Goal: Task Accomplishment & Management: Manage account settings

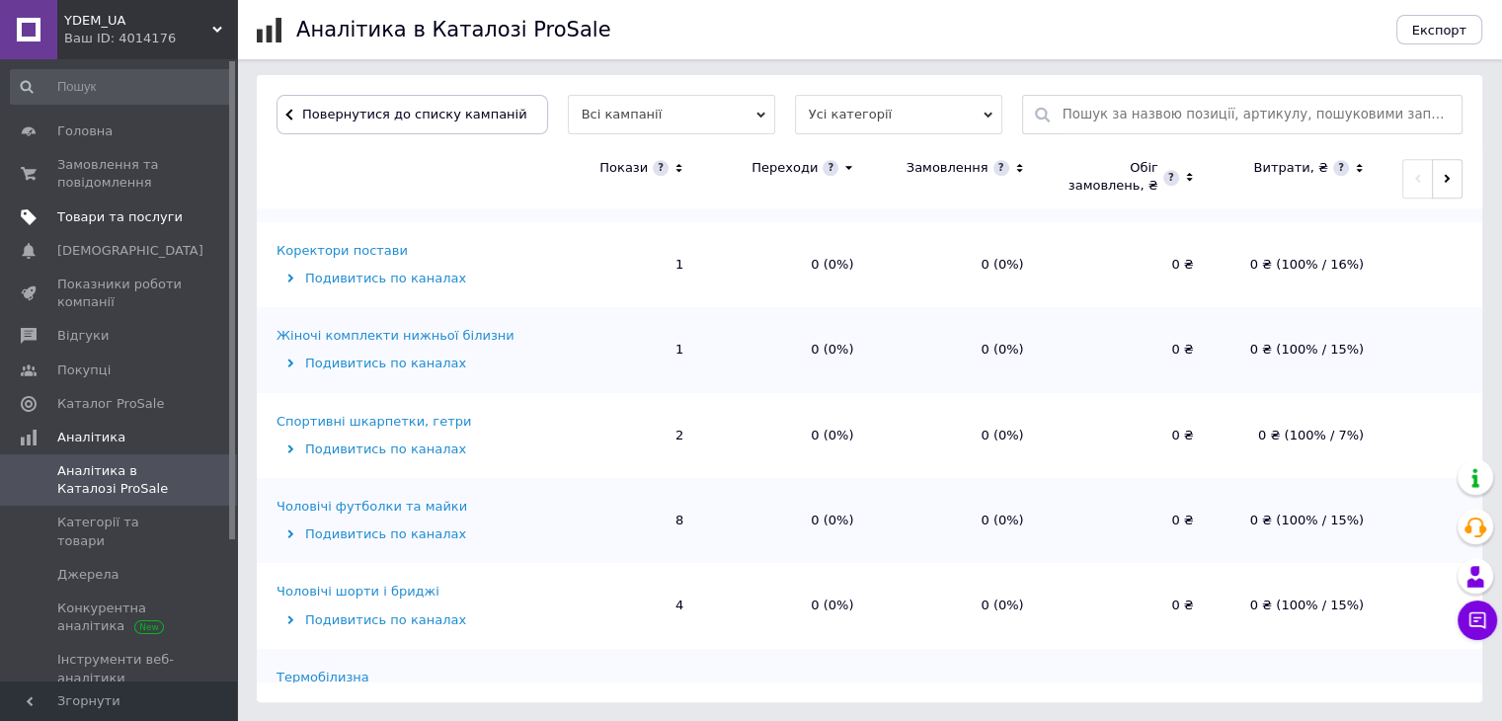
click at [136, 214] on span "Товари та послуги" at bounding box center [119, 217] width 125 height 18
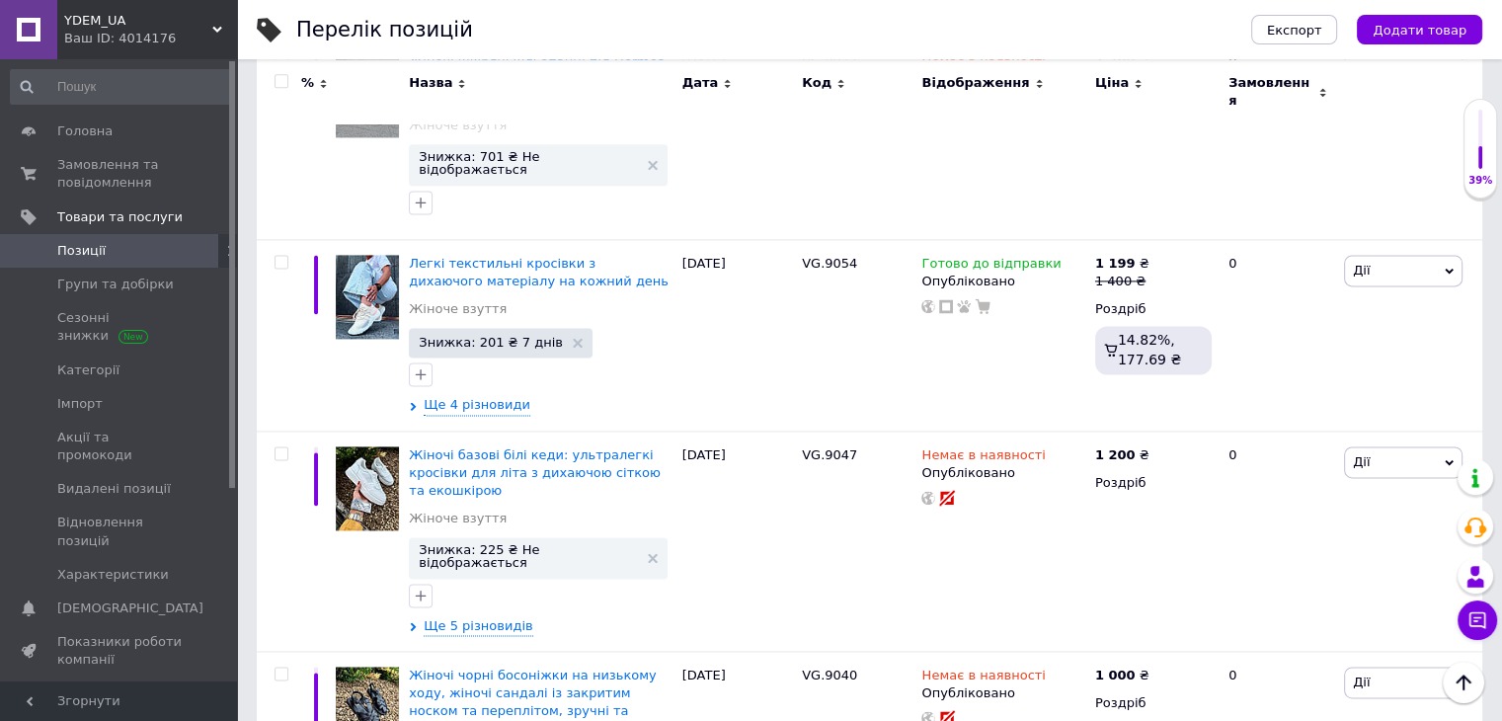
scroll to position [9974, 0]
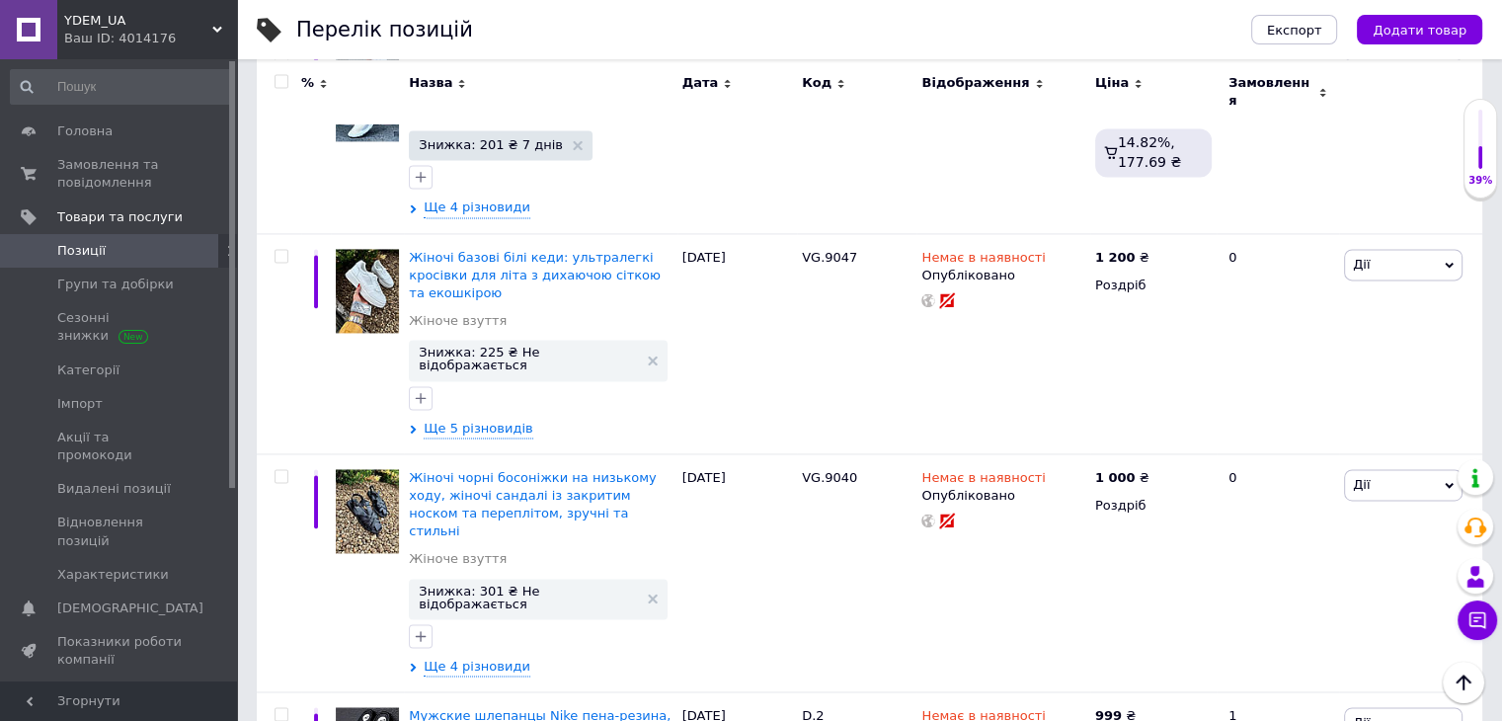
scroll to position [10764, 0]
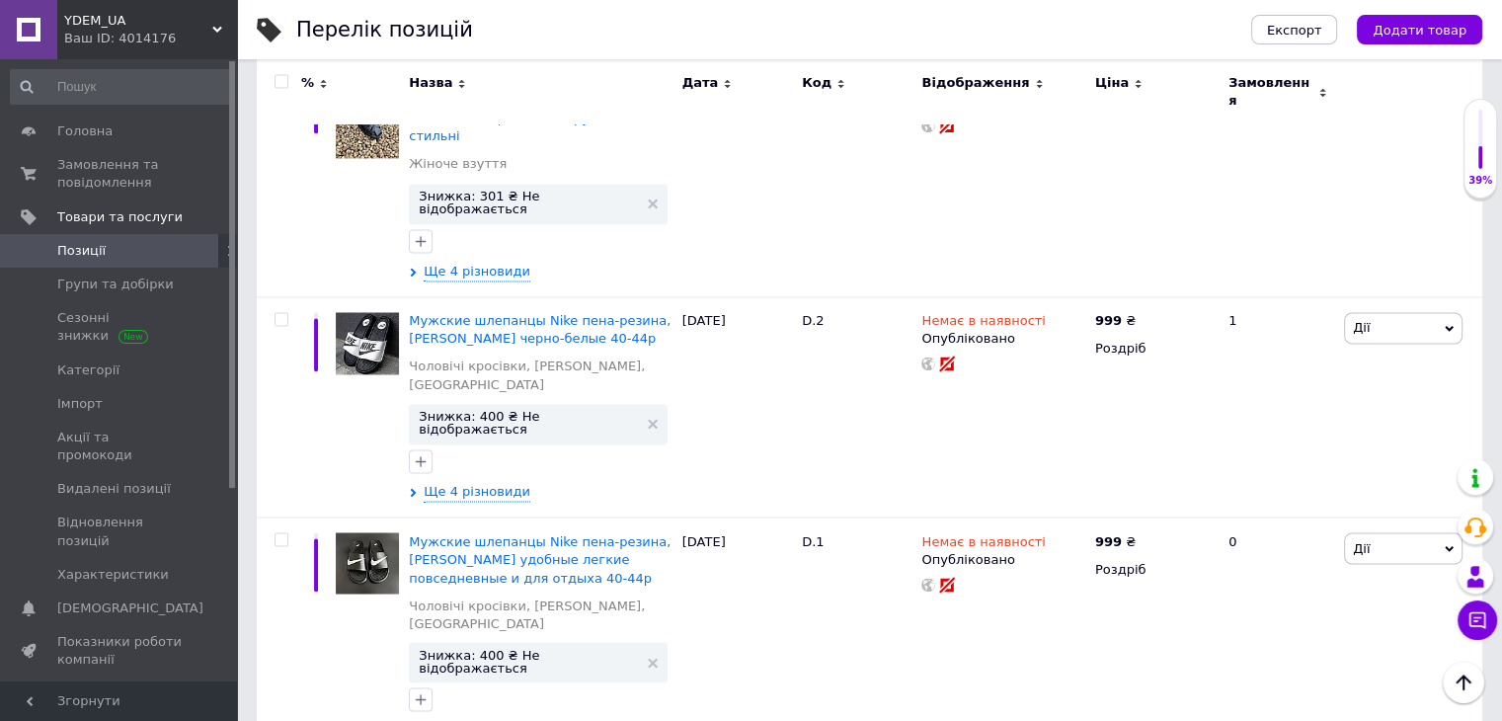
drag, startPoint x: 882, startPoint y: 301, endPoint x: 823, endPoint y: 305, distance: 59.4
copy span "DO3285/1"
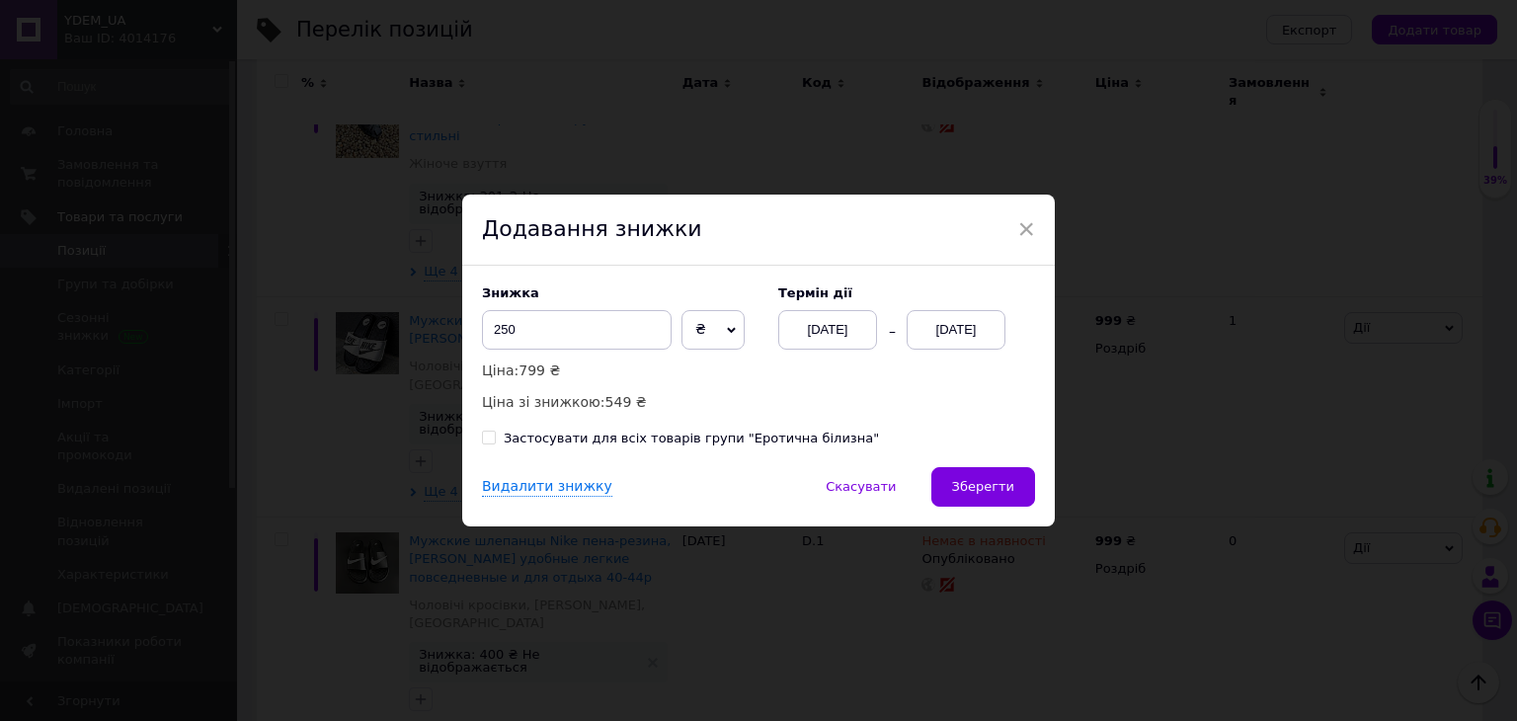
click at [949, 323] on div "[DATE]" at bounding box center [956, 329] width 99 height 39
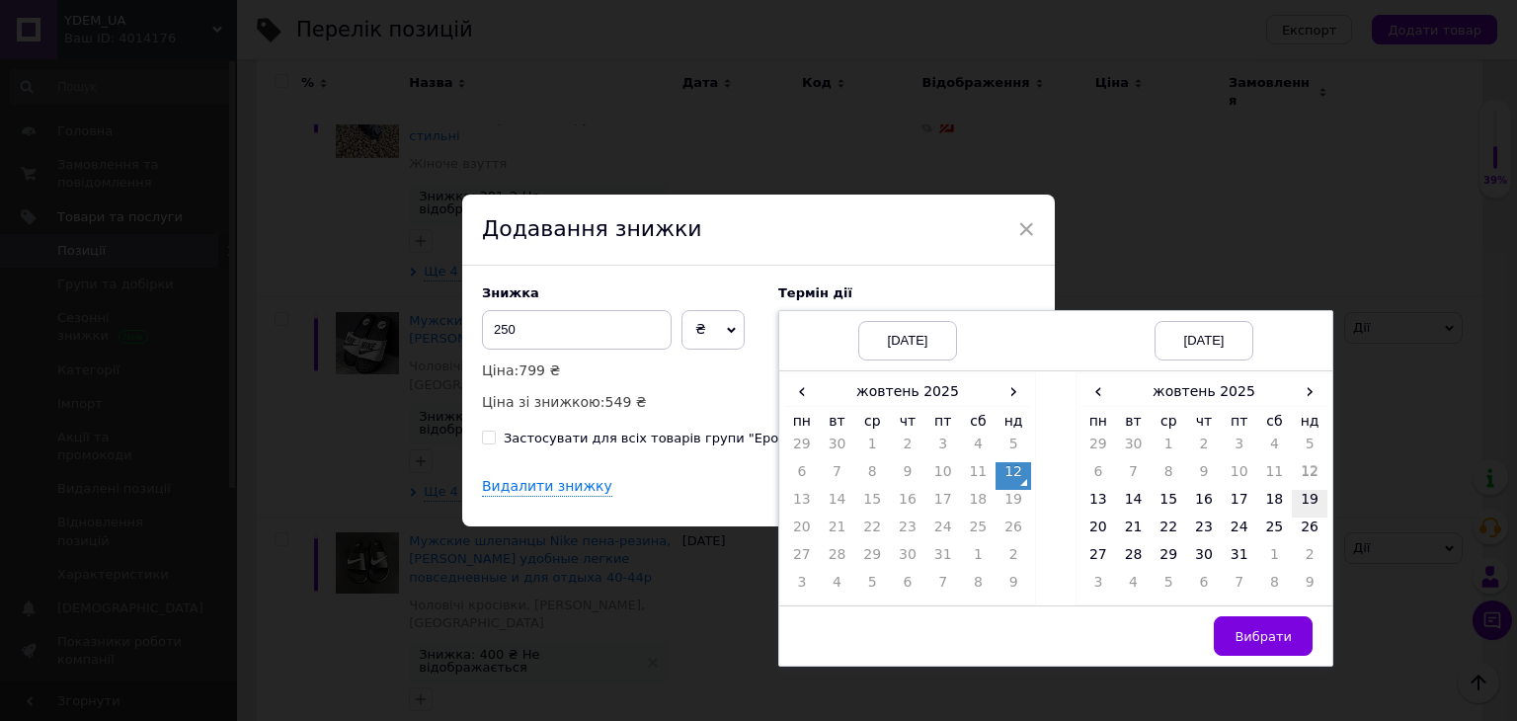
click at [1310, 504] on td "19" at bounding box center [1310, 504] width 36 height 28
drag, startPoint x: 1260, startPoint y: 635, endPoint x: 1219, endPoint y: 617, distance: 45.1
click at [1260, 633] on span "Вибрати" at bounding box center [1262, 636] width 57 height 15
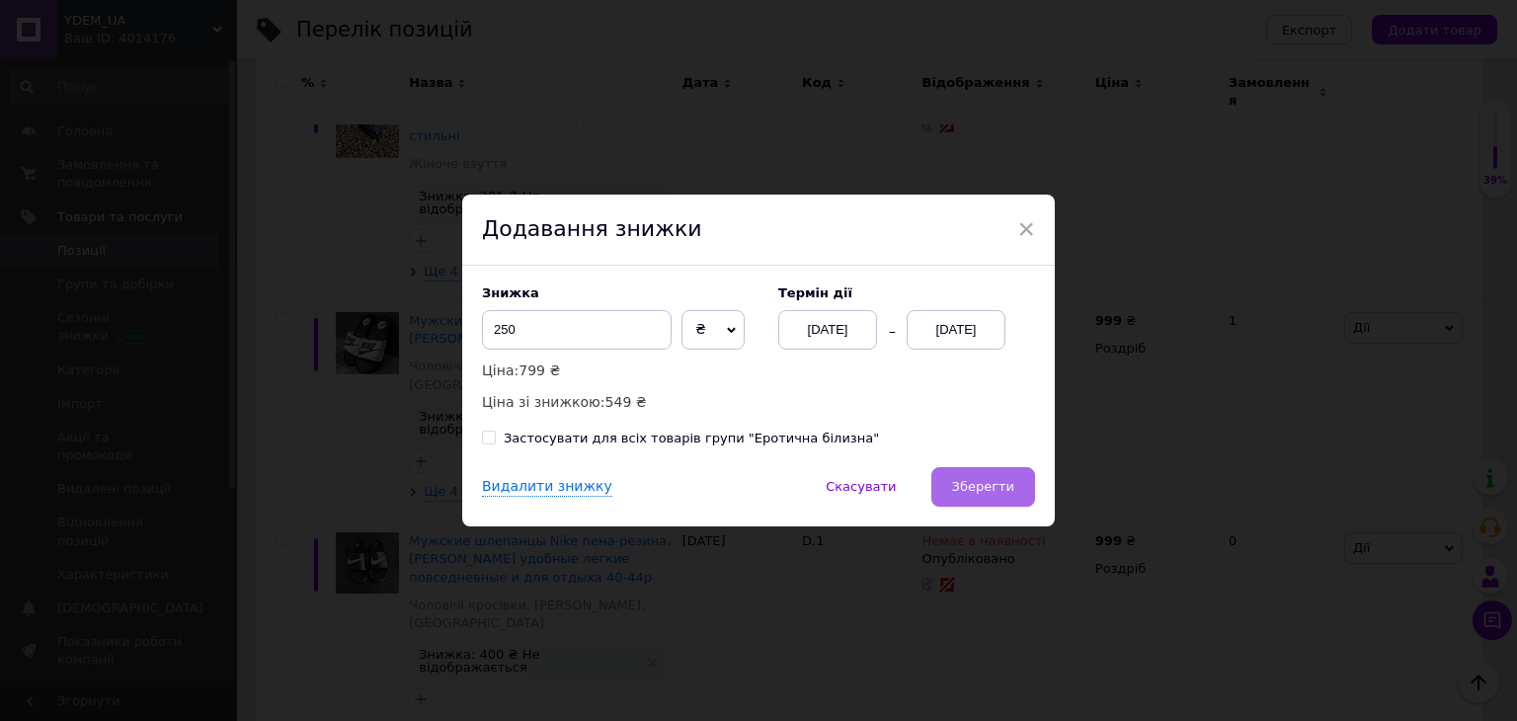
click at [989, 493] on span "Зберегти" at bounding box center [983, 486] width 62 height 15
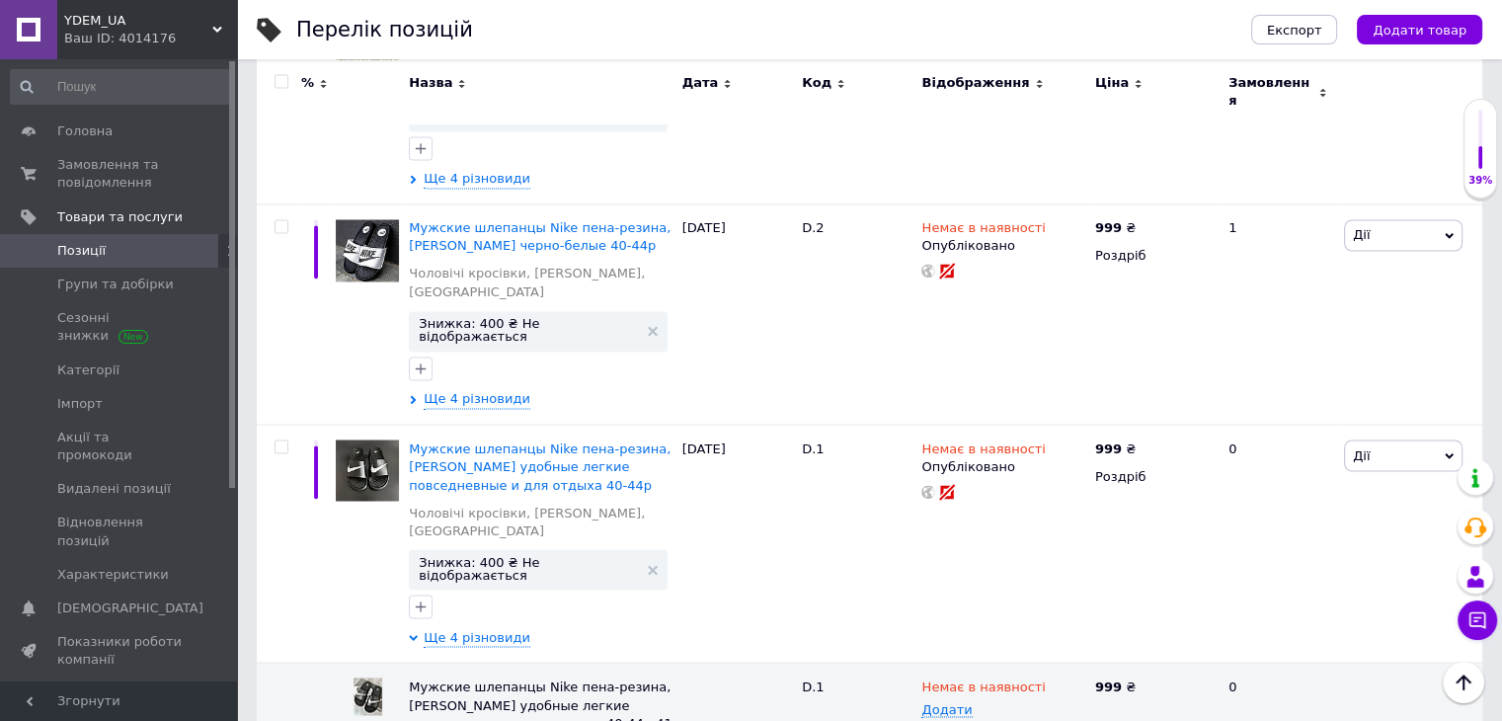
scroll to position [10961, 0]
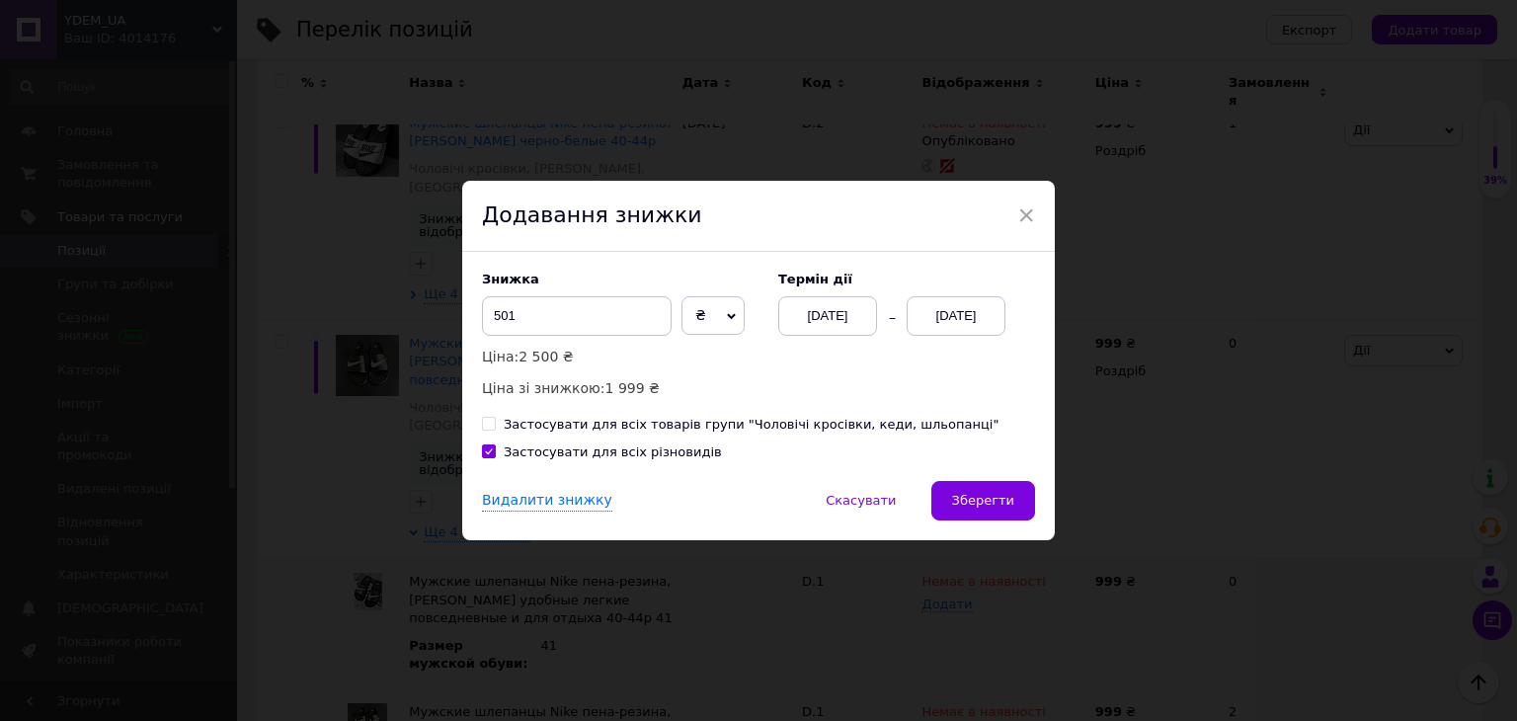
click at [960, 320] on div "[DATE]" at bounding box center [956, 315] width 99 height 39
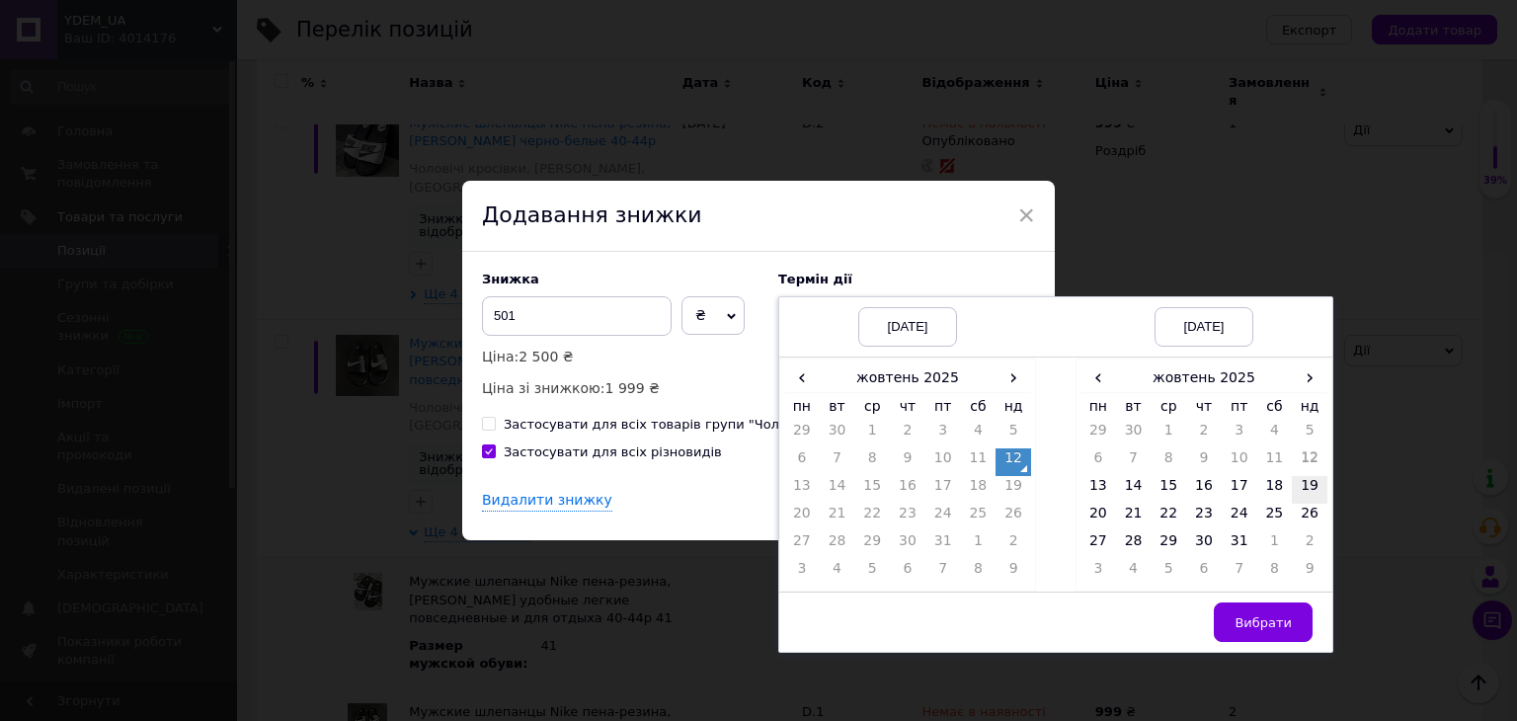
click at [1297, 495] on td "19" at bounding box center [1310, 490] width 36 height 28
drag, startPoint x: 1253, startPoint y: 625, endPoint x: 1239, endPoint y: 614, distance: 17.6
click at [1252, 622] on span "Вибрати" at bounding box center [1262, 622] width 57 height 15
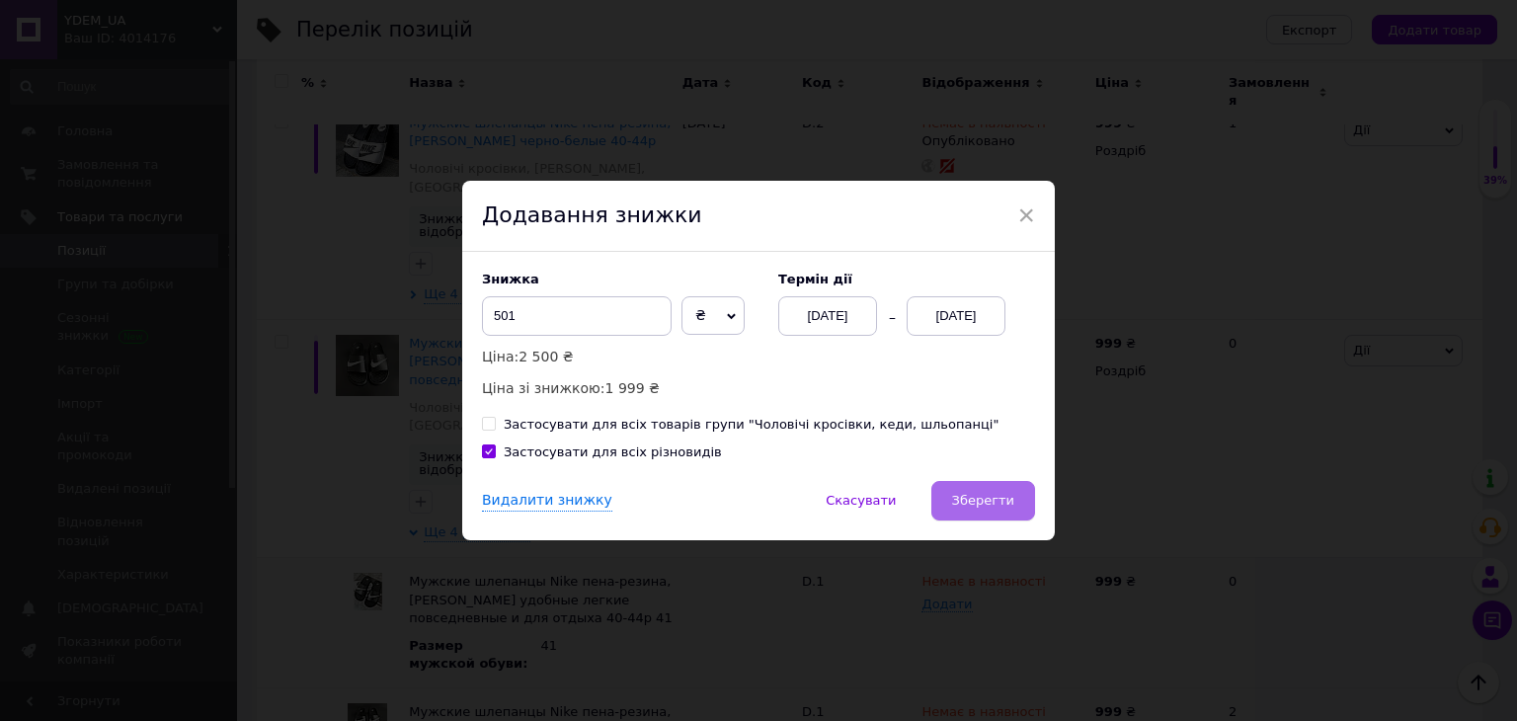
click at [1017, 511] on button "Зберегти" at bounding box center [983, 500] width 104 height 39
